Goal: Task Accomplishment & Management: Use online tool/utility

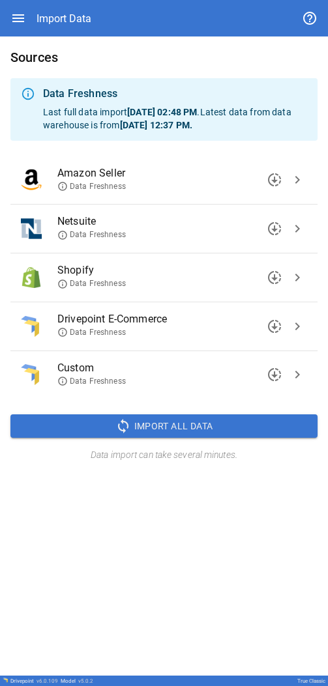
click at [63, 236] on icon at bounding box center [62, 235] width 8 height 8
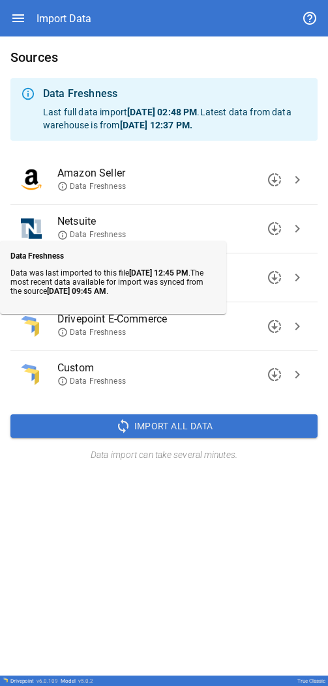
click at [63, 236] on icon at bounding box center [62, 235] width 8 height 8
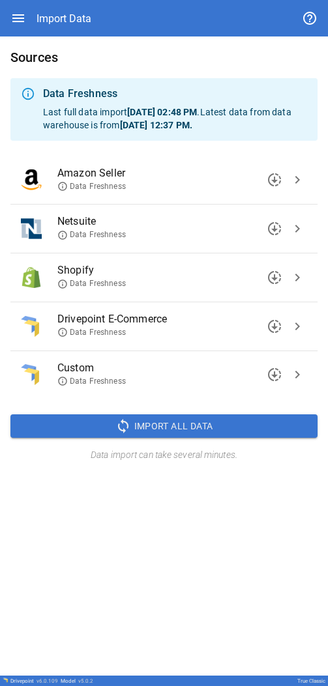
click at [65, 234] on icon at bounding box center [62, 235] width 10 height 10
